Goal: Information Seeking & Learning: Learn about a topic

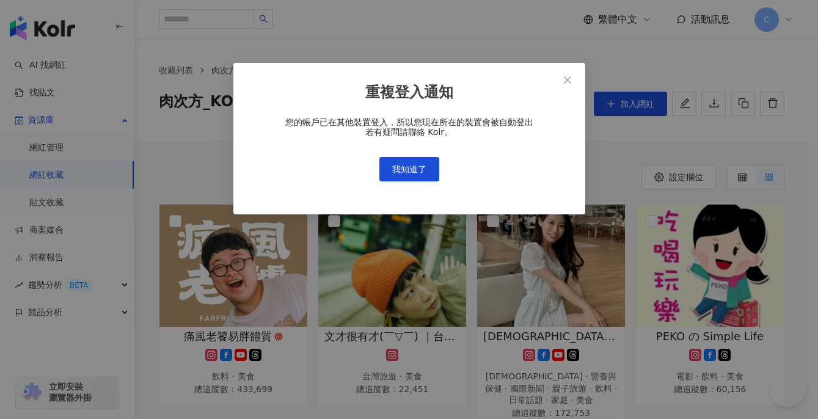
click at [413, 177] on button "我知道了" at bounding box center [409, 169] width 60 height 24
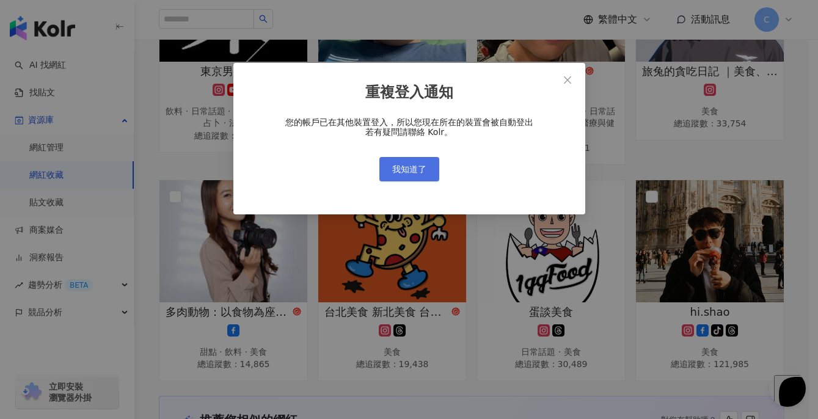
click at [414, 170] on span "我知道了" at bounding box center [409, 169] width 34 height 10
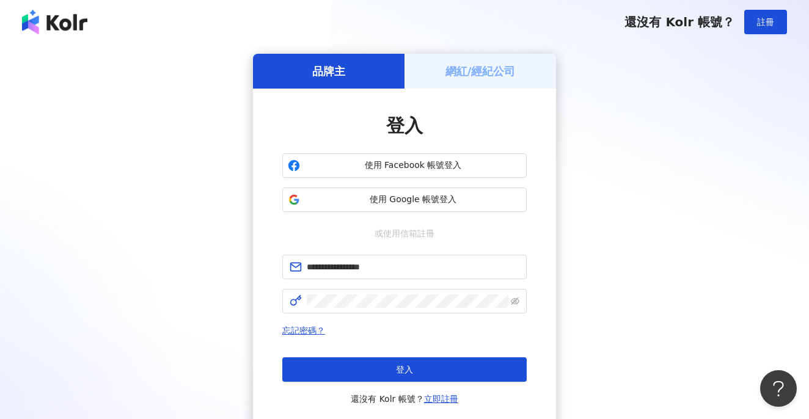
click at [458, 359] on button "登入" at bounding box center [404, 369] width 244 height 24
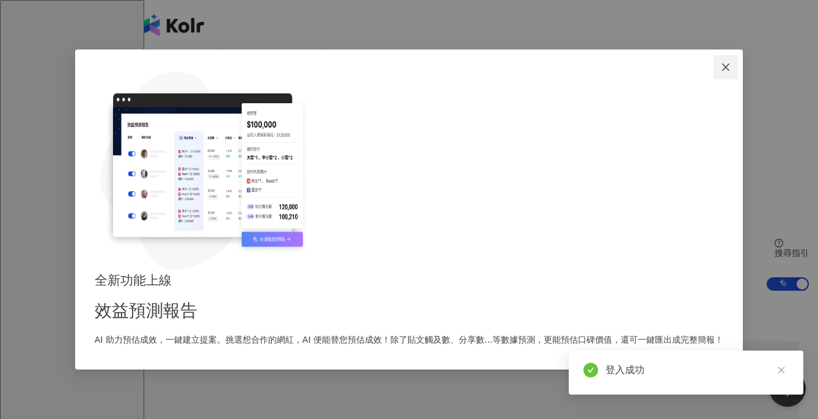
click at [714, 72] on span "Close" at bounding box center [726, 67] width 24 height 10
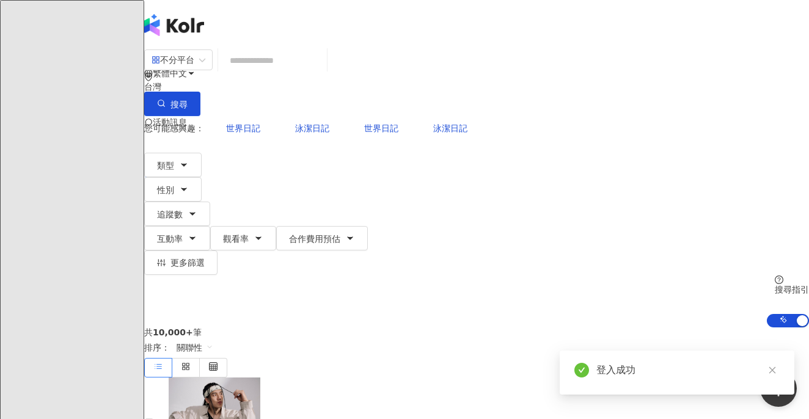
drag, startPoint x: 53, startPoint y: 169, endPoint x: 86, endPoint y: 169, distance: 33.0
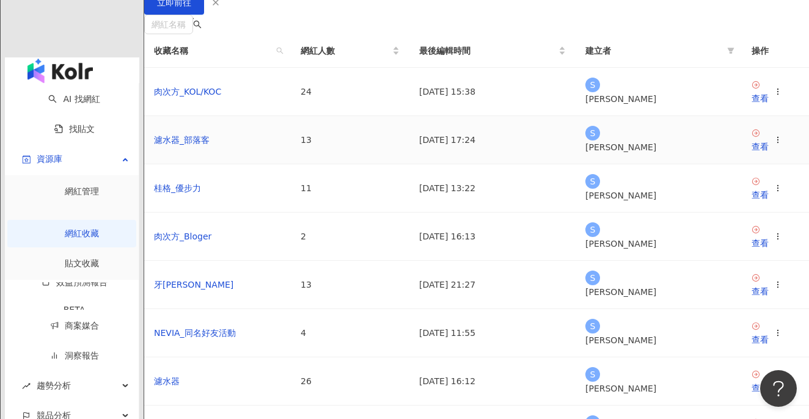
scroll to position [108, 0]
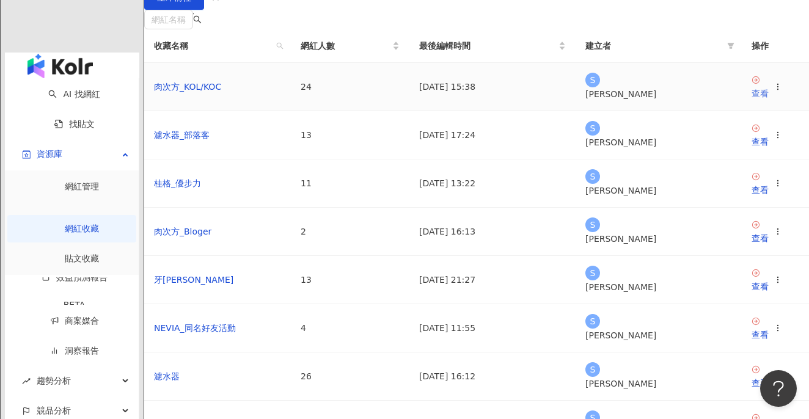
click at [752, 100] on div "查看" at bounding box center [760, 93] width 17 height 13
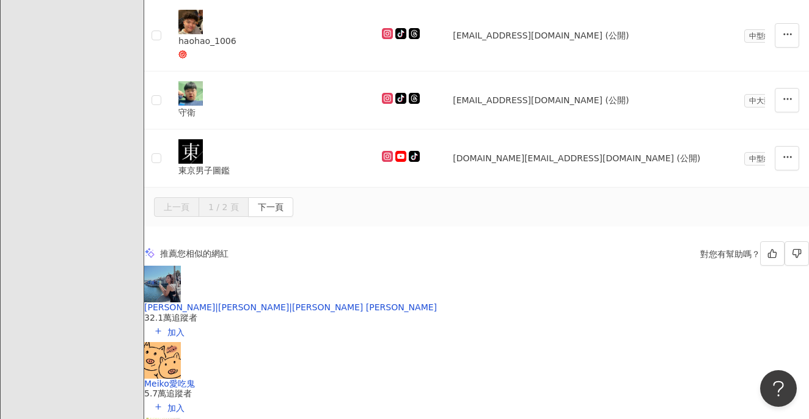
scroll to position [1339, 0]
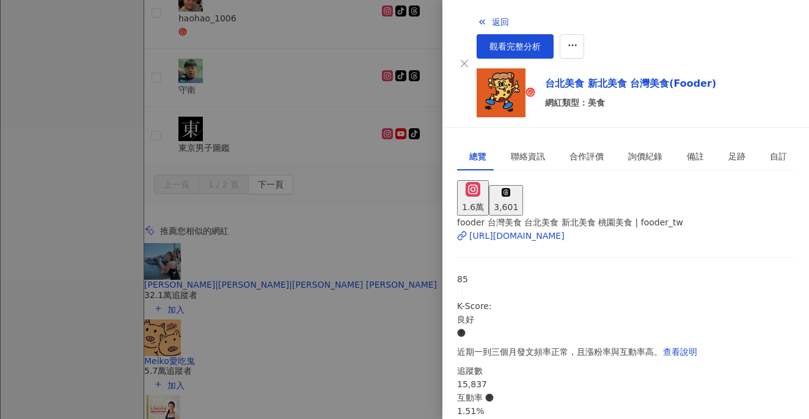
click at [393, 167] on div at bounding box center [404, 209] width 809 height 419
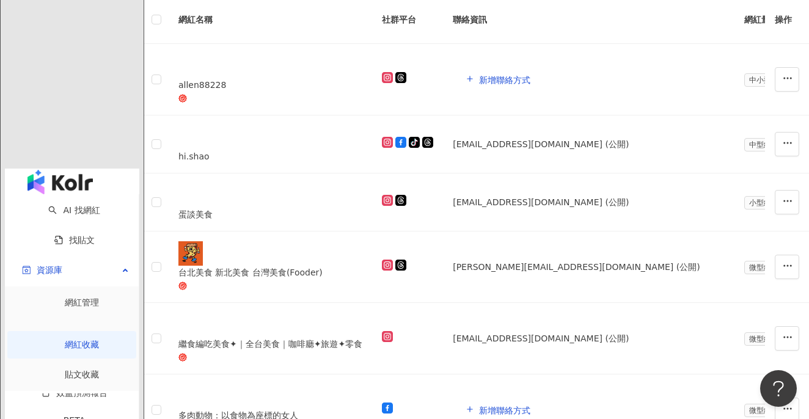
scroll to position [447, 0]
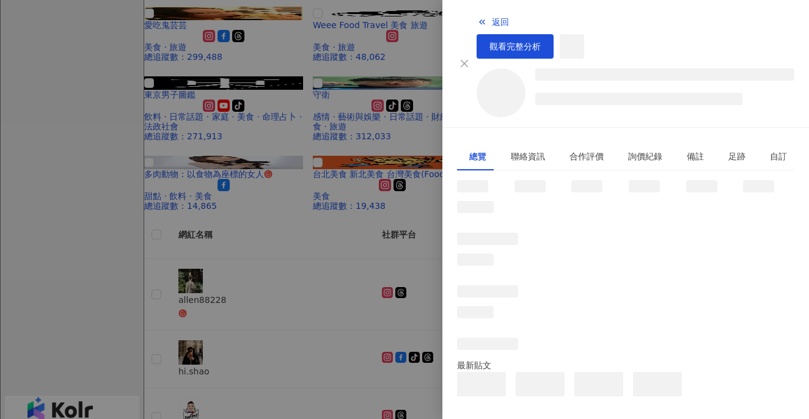
click at [307, 224] on div at bounding box center [404, 209] width 809 height 419
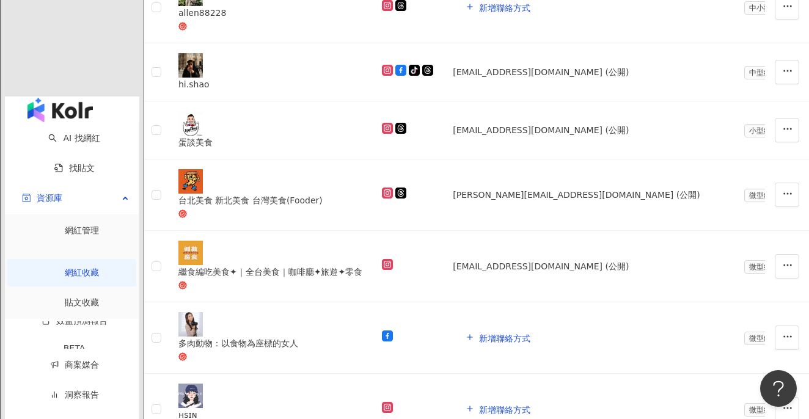
scroll to position [730, 0]
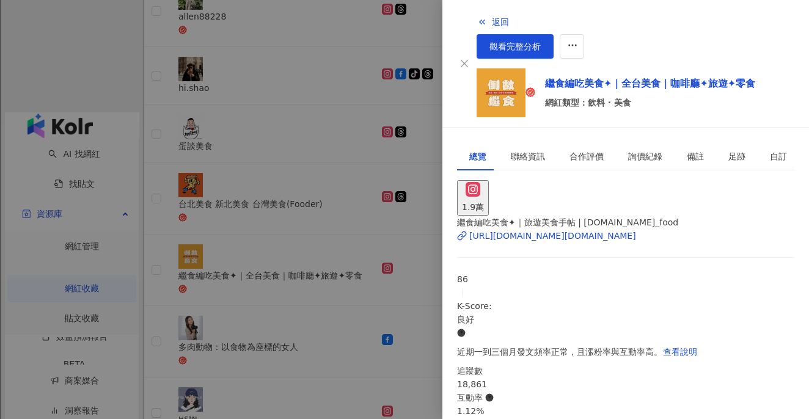
click at [357, 288] on div at bounding box center [404, 209] width 809 height 419
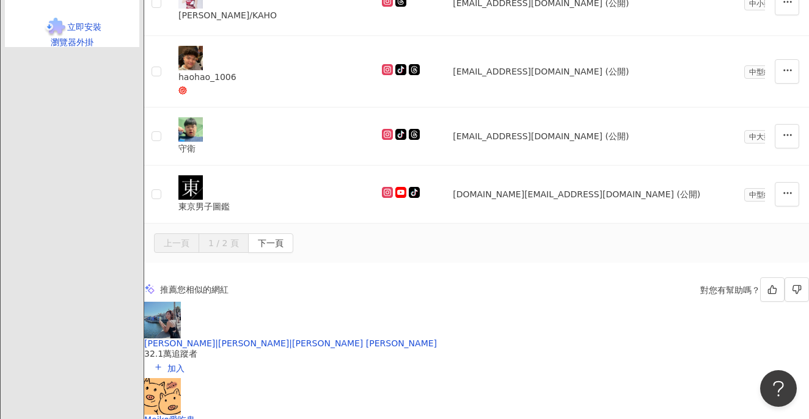
scroll to position [1283, 0]
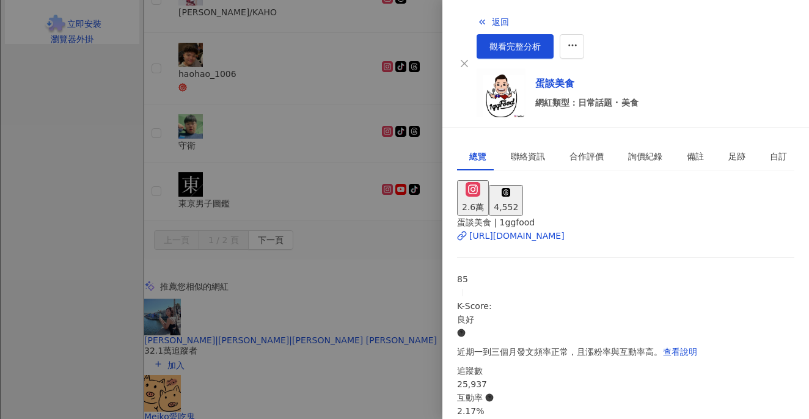
click at [370, 141] on div at bounding box center [404, 209] width 809 height 419
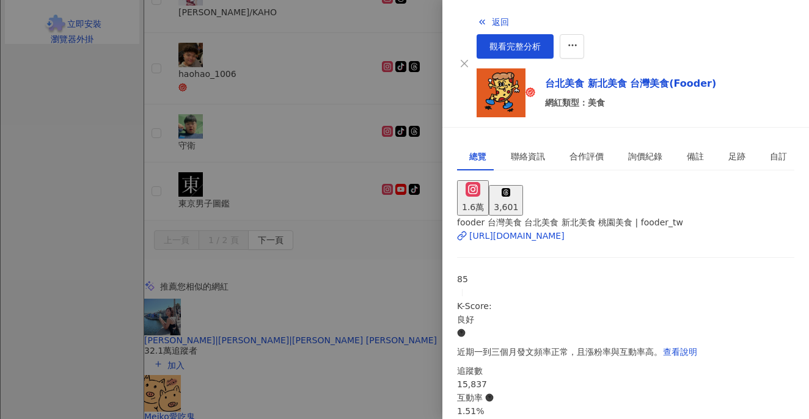
drag, startPoint x: 488, startPoint y: 67, endPoint x: 687, endPoint y: 0, distance: 209.6
click at [335, 179] on div at bounding box center [404, 209] width 809 height 419
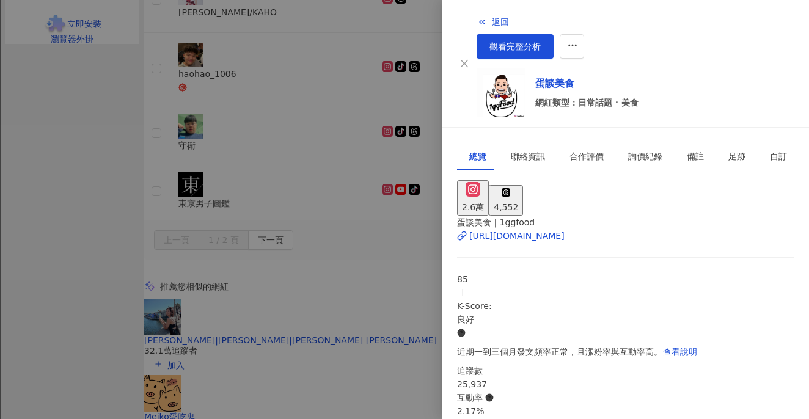
click at [367, 255] on div at bounding box center [404, 209] width 809 height 419
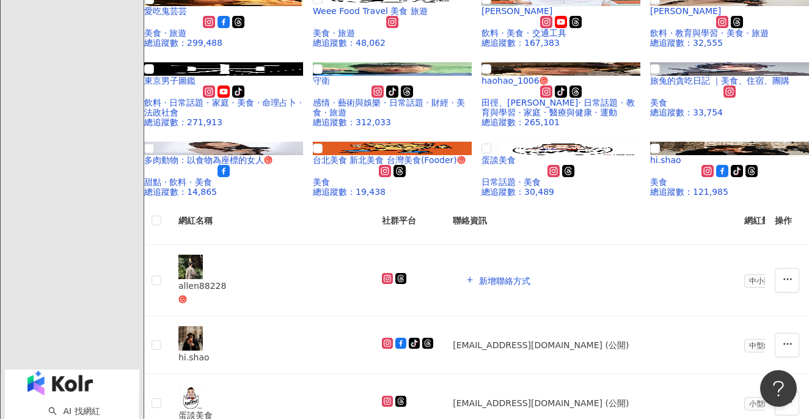
scroll to position [486, 0]
